Goal: Navigation & Orientation: Find specific page/section

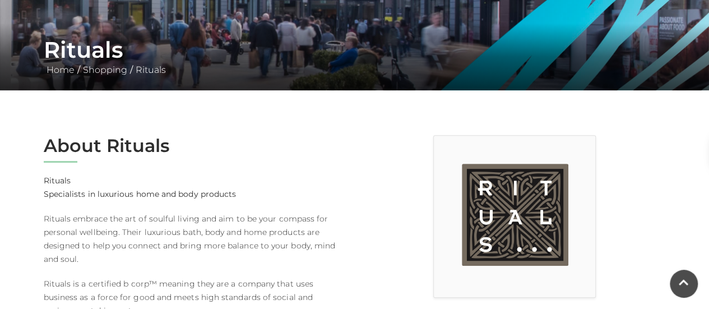
scroll to position [186, 0]
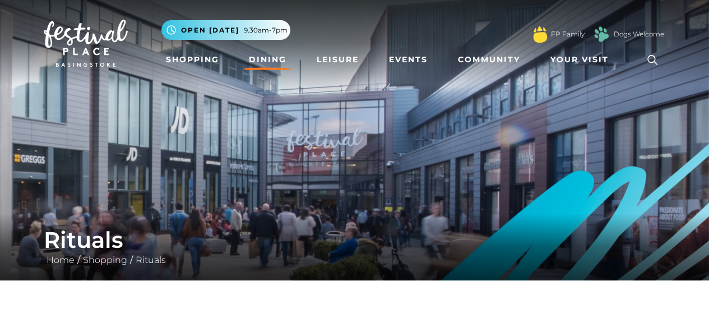
click at [267, 64] on link "Dining" at bounding box center [267, 59] width 47 height 21
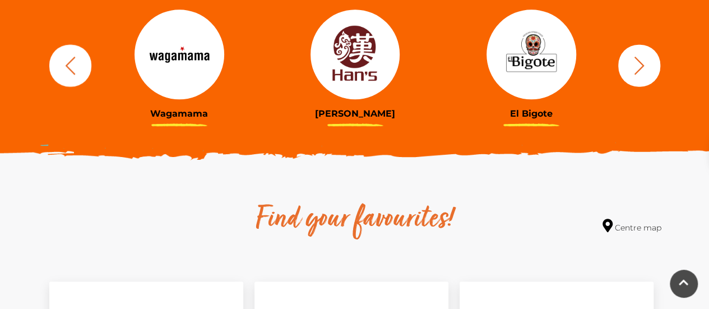
scroll to position [463, 0]
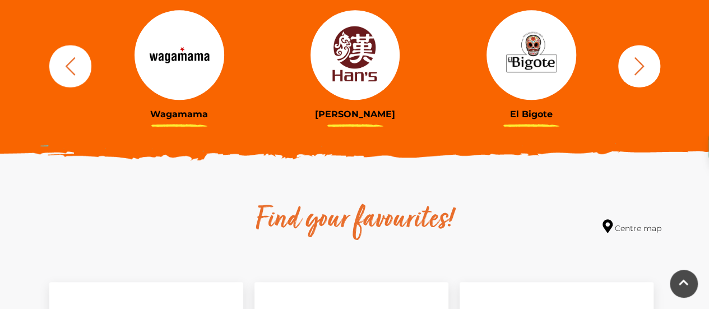
click at [640, 74] on icon "button" at bounding box center [639, 66] width 21 height 21
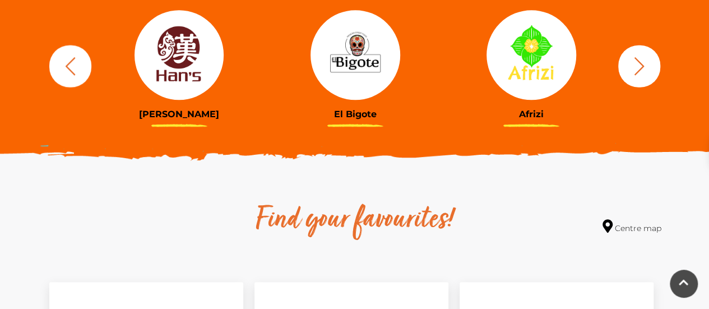
click at [629, 73] on icon "button" at bounding box center [639, 66] width 21 height 21
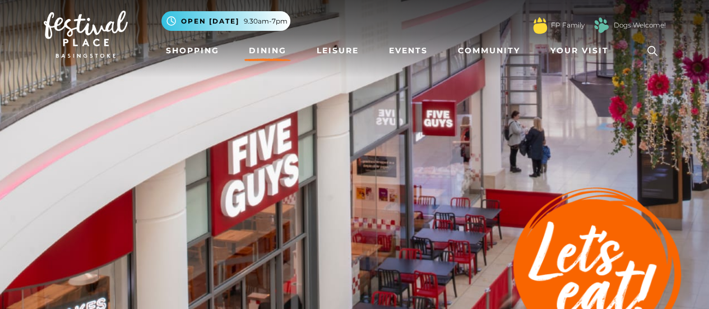
scroll to position [0, 0]
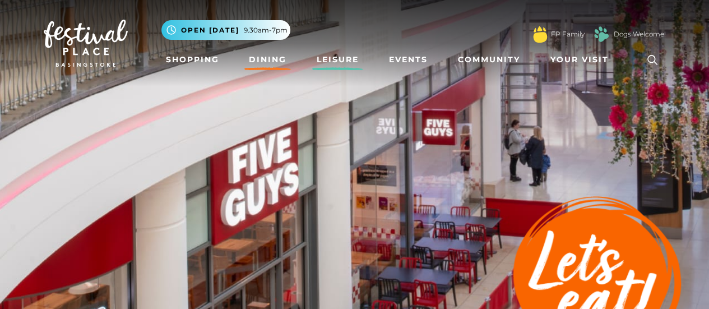
click at [340, 53] on link "Leisure" at bounding box center [337, 59] width 51 height 21
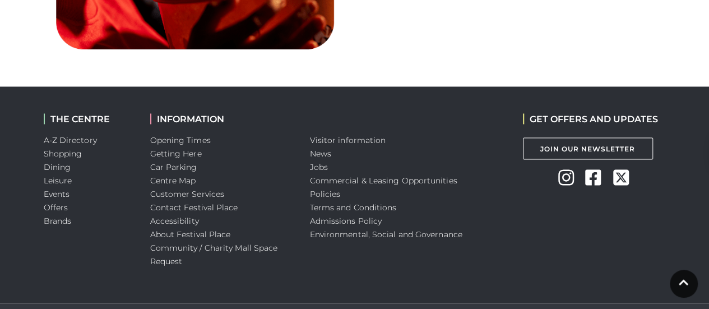
scroll to position [1023, 0]
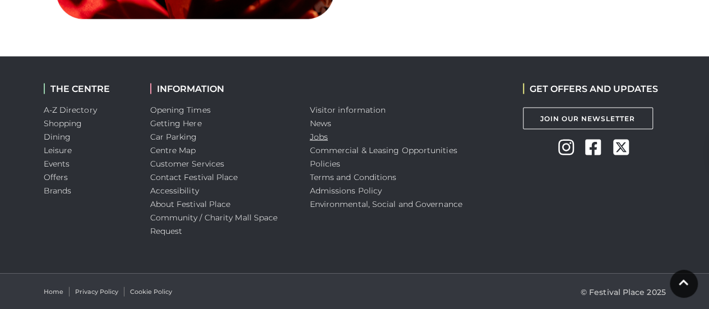
click at [313, 138] on link "Jobs" at bounding box center [319, 136] width 18 height 10
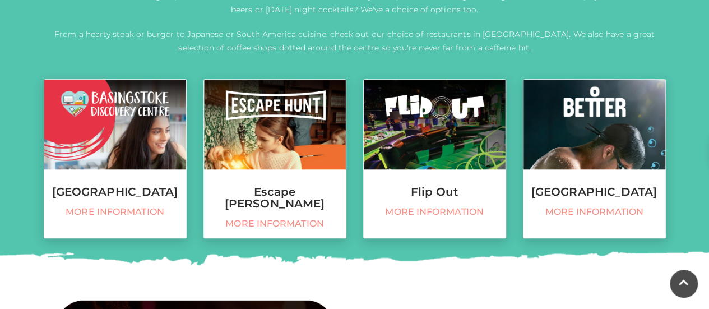
scroll to position [469, 0]
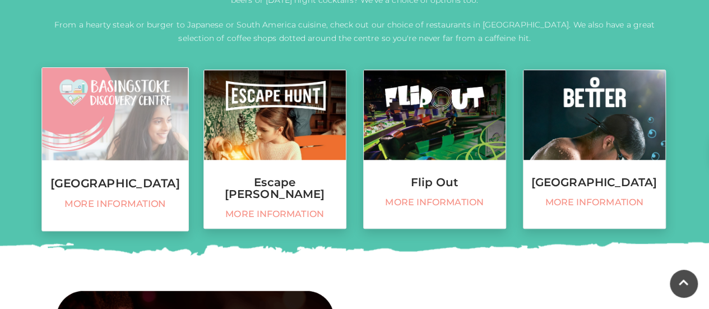
click at [141, 210] on span "More information" at bounding box center [115, 204] width 135 height 12
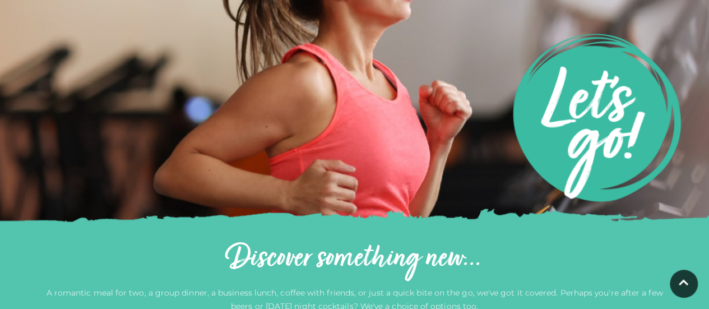
scroll to position [0, 0]
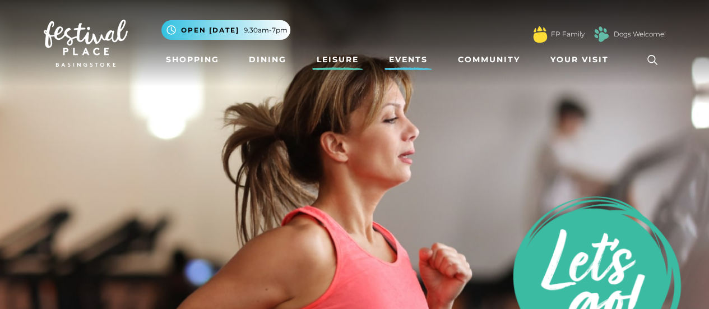
click at [412, 53] on link "Events" at bounding box center [409, 59] width 48 height 21
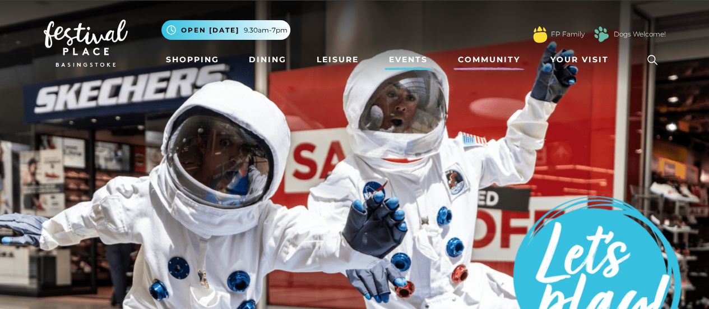
click at [500, 62] on link "Community" at bounding box center [489, 59] width 71 height 21
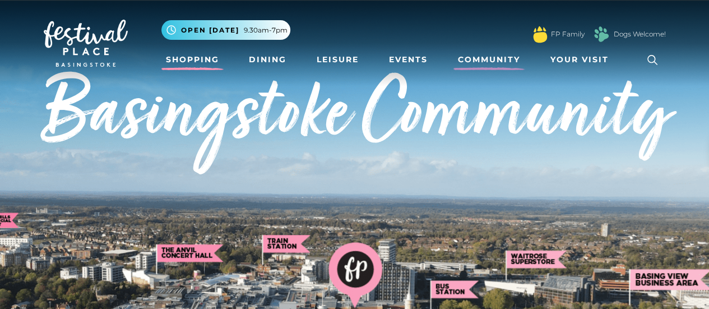
click at [185, 57] on link "Shopping" at bounding box center [192, 59] width 62 height 21
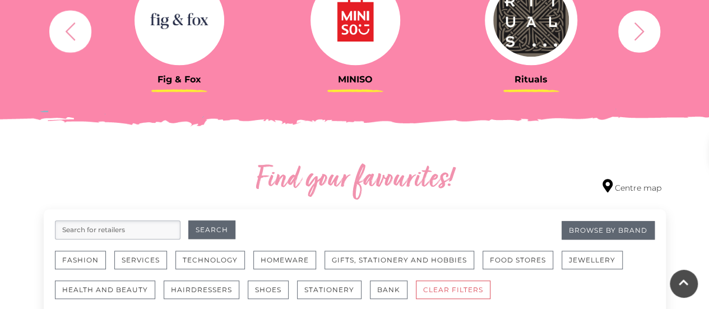
scroll to position [498, 0]
click at [627, 45] on button "button" at bounding box center [639, 31] width 42 height 42
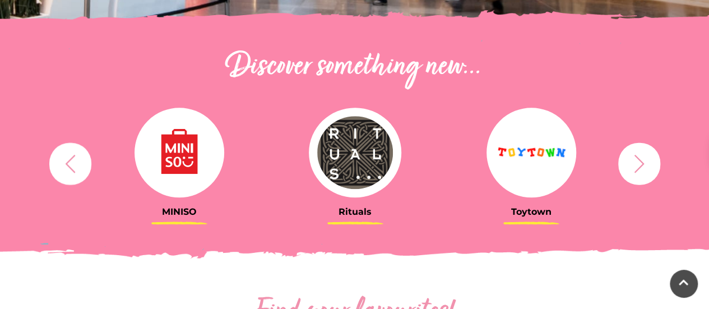
scroll to position [367, 0]
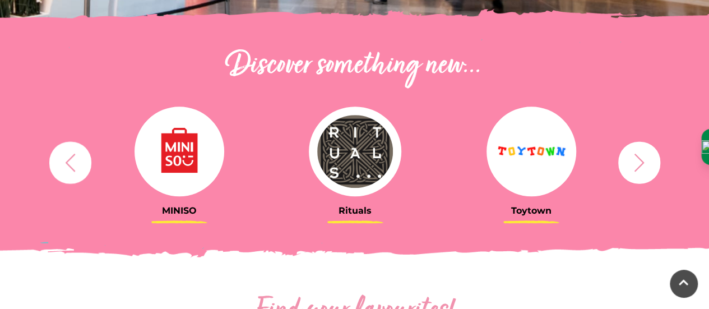
click at [627, 175] on button "button" at bounding box center [639, 162] width 42 height 42
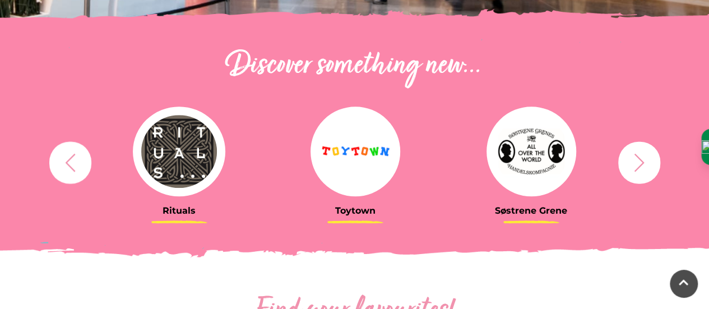
click at [627, 175] on button "button" at bounding box center [639, 162] width 42 height 42
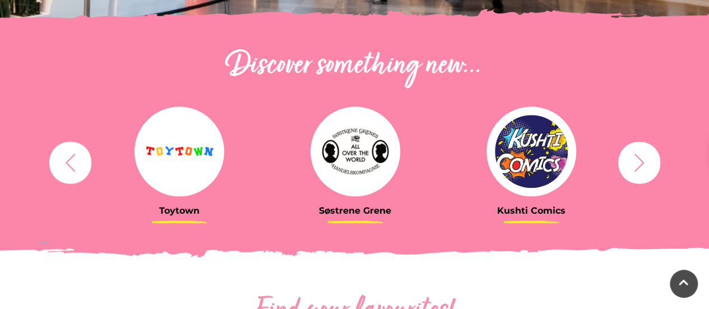
click at [362, 156] on img at bounding box center [356, 152] width 90 height 90
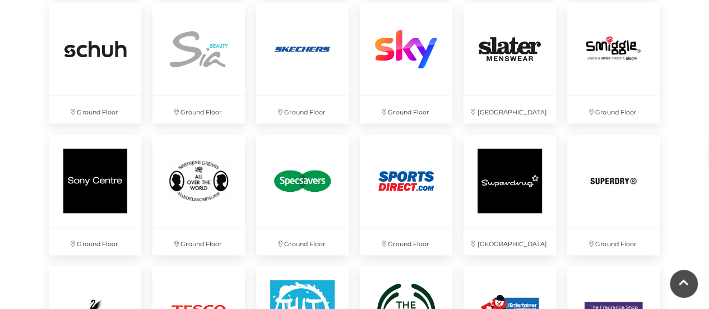
scroll to position [2558, 0]
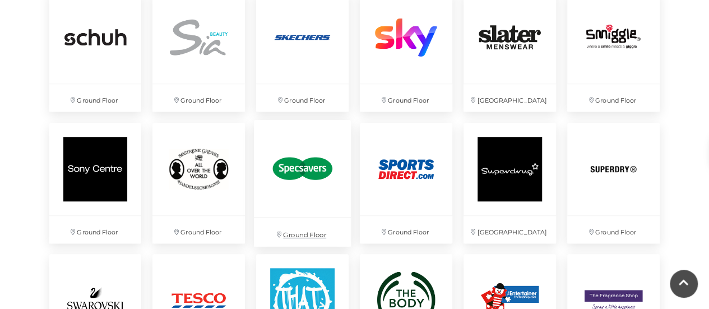
click at [294, 171] on img at bounding box center [302, 167] width 97 height 97
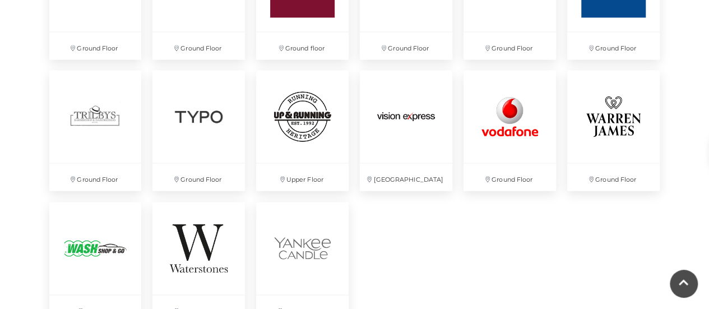
scroll to position [3005, 0]
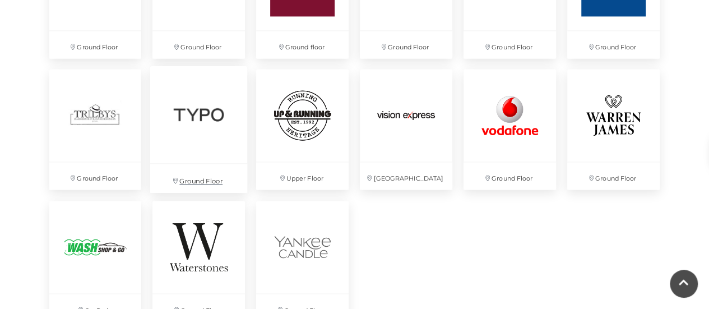
click at [184, 127] on img at bounding box center [198, 114] width 97 height 97
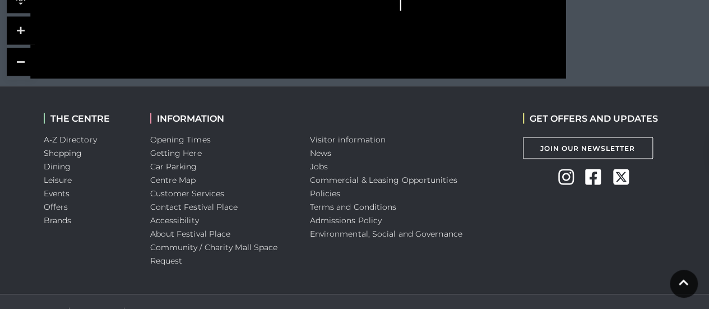
scroll to position [1027, 0]
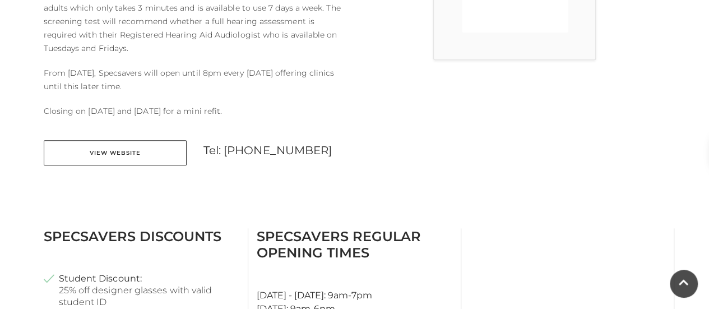
scroll to position [428, 0]
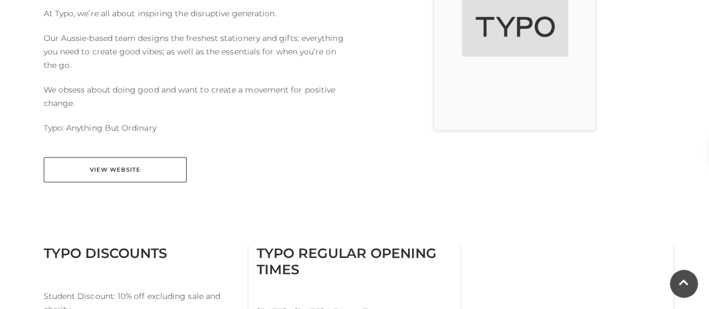
scroll to position [359, 0]
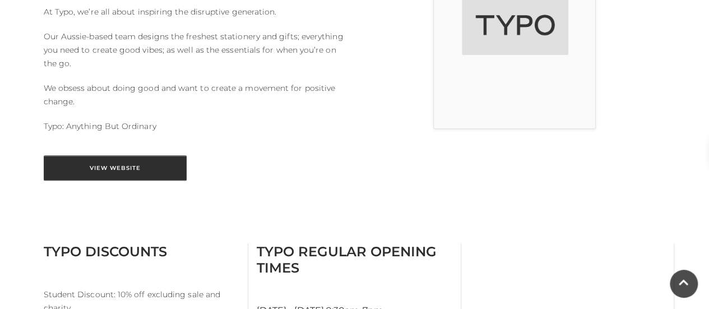
click at [142, 160] on link "View Website" at bounding box center [115, 167] width 143 height 25
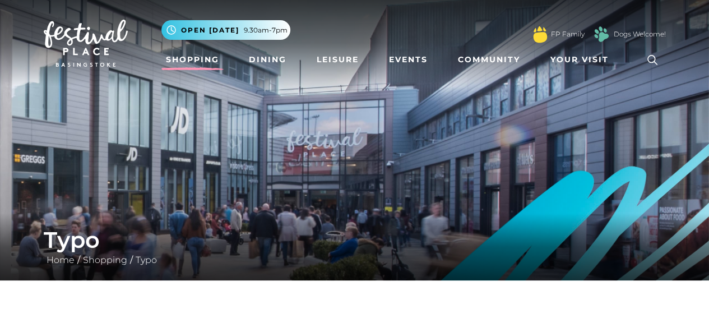
click at [181, 62] on link "Shopping" at bounding box center [192, 59] width 62 height 21
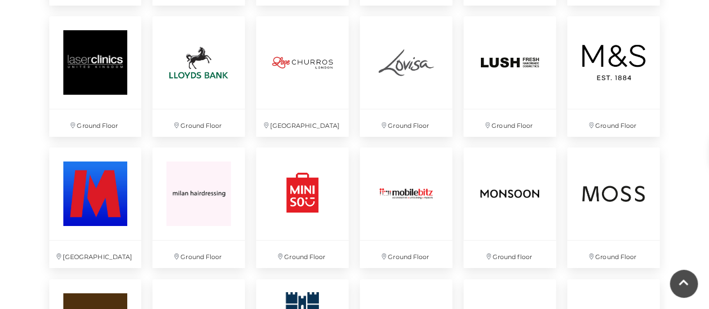
scroll to position [1877, 0]
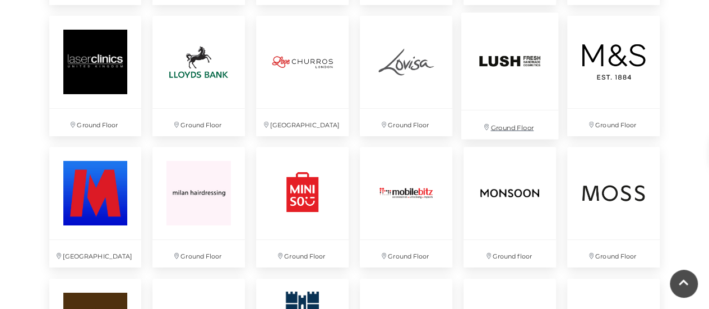
click at [491, 80] on img at bounding box center [509, 61] width 97 height 97
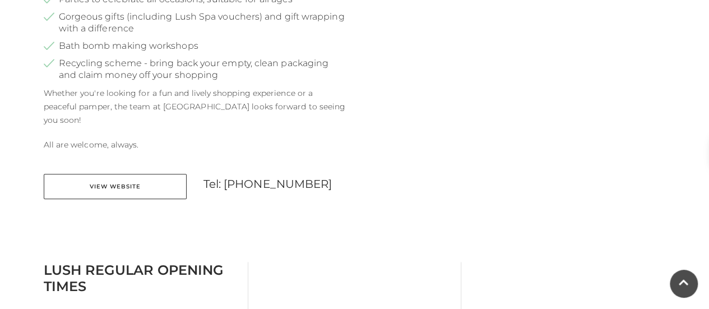
scroll to position [567, 0]
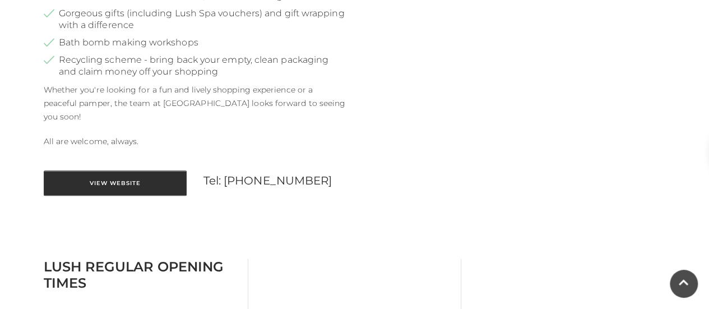
click at [137, 179] on link "View Website" at bounding box center [115, 182] width 143 height 25
click at [132, 170] on link "View Website" at bounding box center [115, 182] width 143 height 25
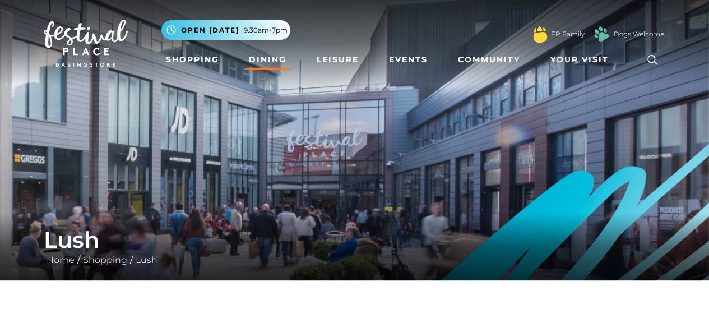
click at [268, 64] on link "Dining" at bounding box center [267, 59] width 47 height 21
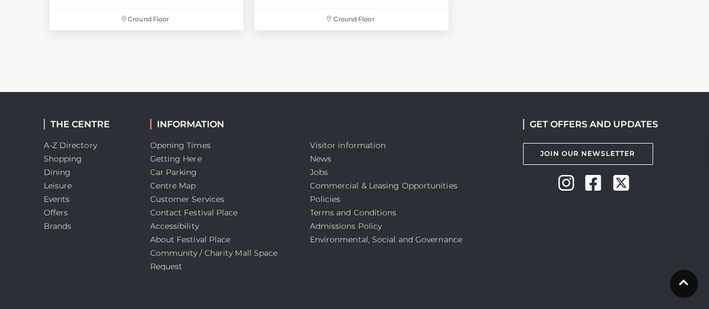
scroll to position [4119, 0]
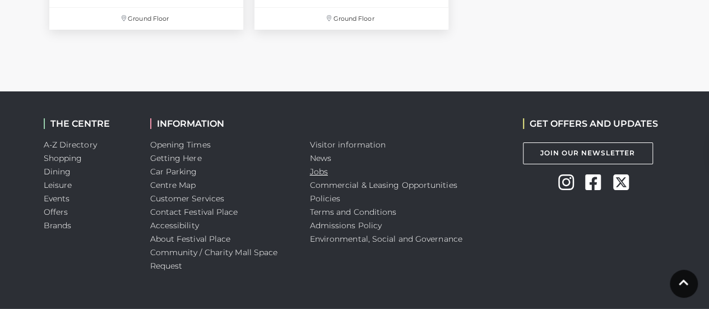
click at [321, 172] on link "Jobs" at bounding box center [319, 172] width 18 height 10
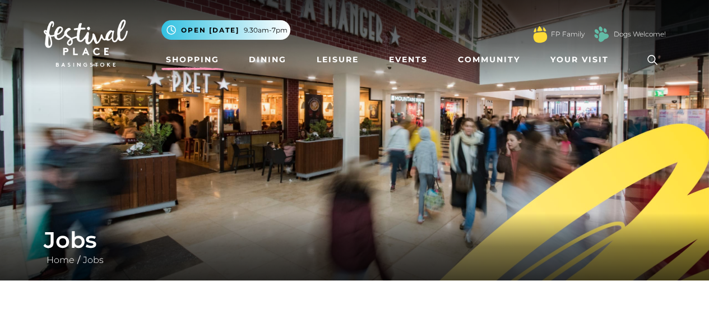
click at [204, 61] on link "Shopping" at bounding box center [192, 59] width 62 height 21
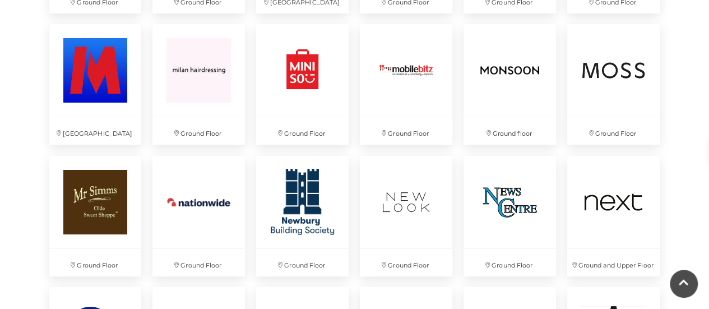
scroll to position [2001, 0]
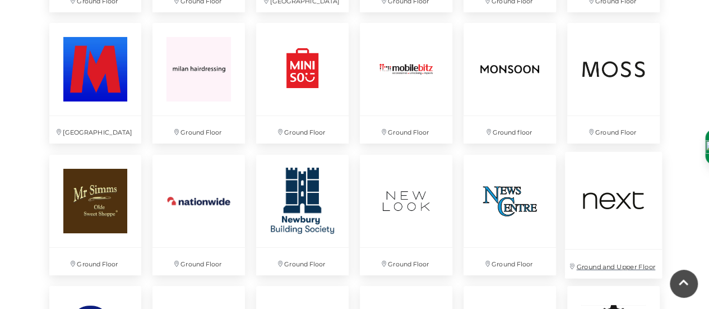
click at [586, 202] on img at bounding box center [613, 199] width 97 height 97
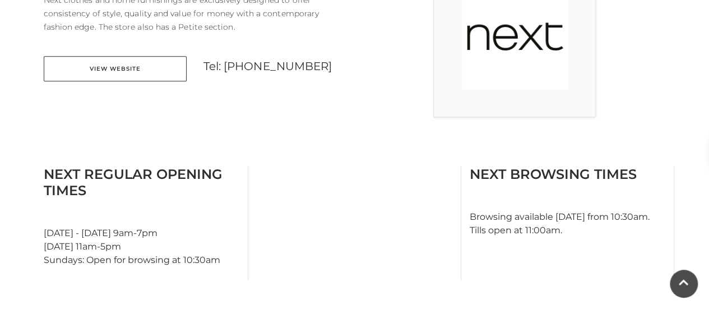
scroll to position [371, 0]
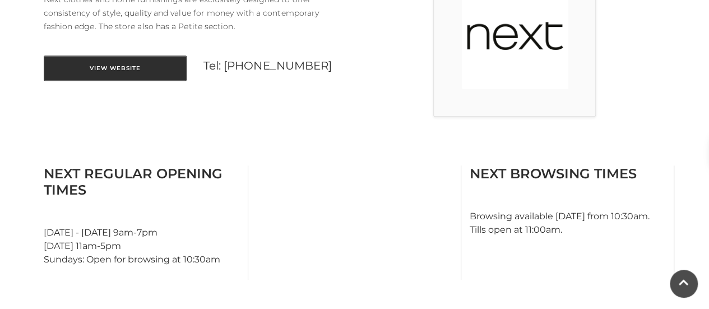
click at [164, 73] on link "View Website" at bounding box center [115, 68] width 143 height 25
